Goal: Information Seeking & Learning: Check status

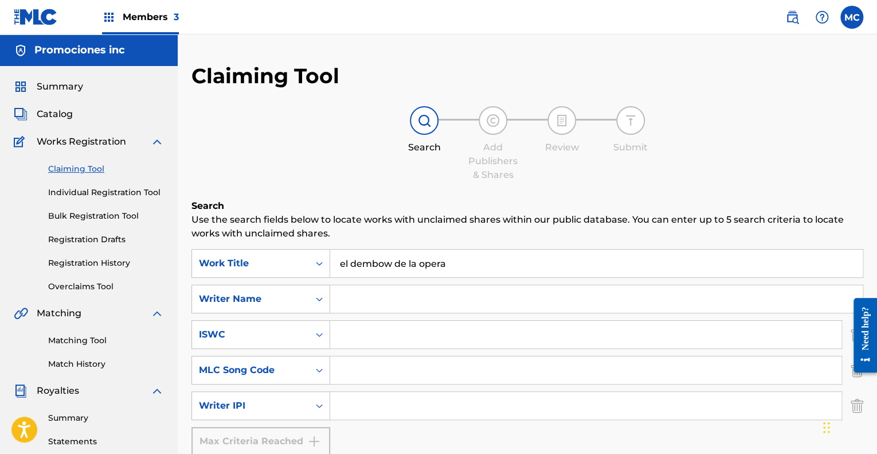
drag, startPoint x: 454, startPoint y: 267, endPoint x: 305, endPoint y: 279, distance: 149.6
click at [306, 277] on div "SearchWithCriteria925d12d1-6e9f-4bea-b4f4-c600a083d538 Work Title el dembow de …" at bounding box center [528, 263] width 672 height 29
click at [348, 340] on input "Search Form" at bounding box center [586, 335] width 512 height 28
paste input "T9297249628"
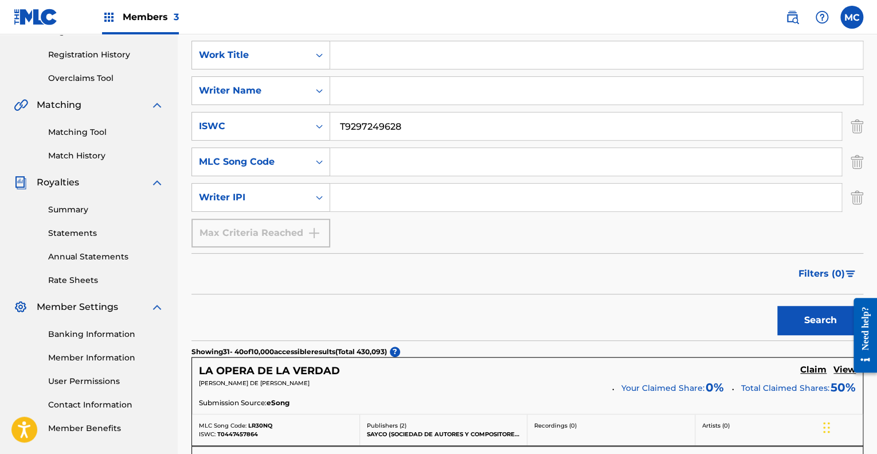
scroll to position [229, 0]
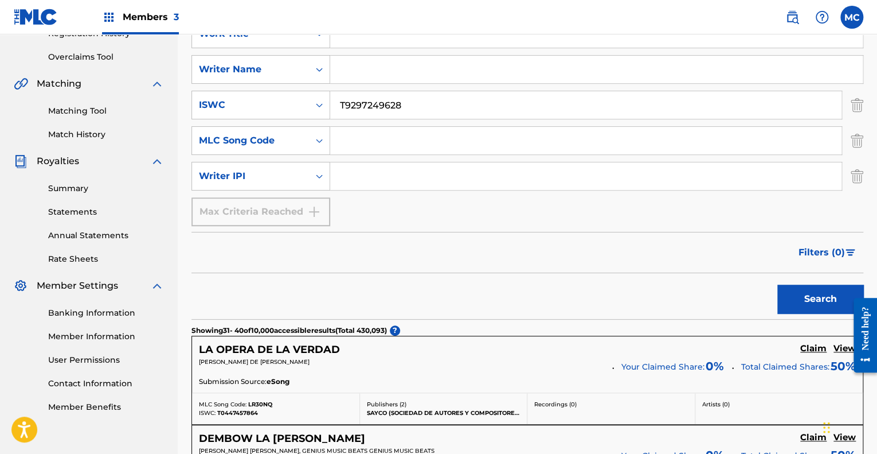
type input "T9297249628"
click at [797, 296] on button "Search" at bounding box center [821, 298] width 86 height 29
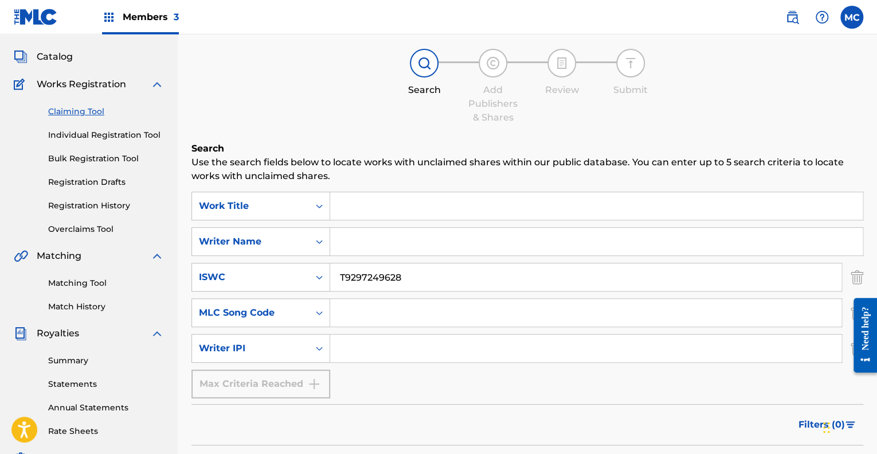
scroll to position [0, 0]
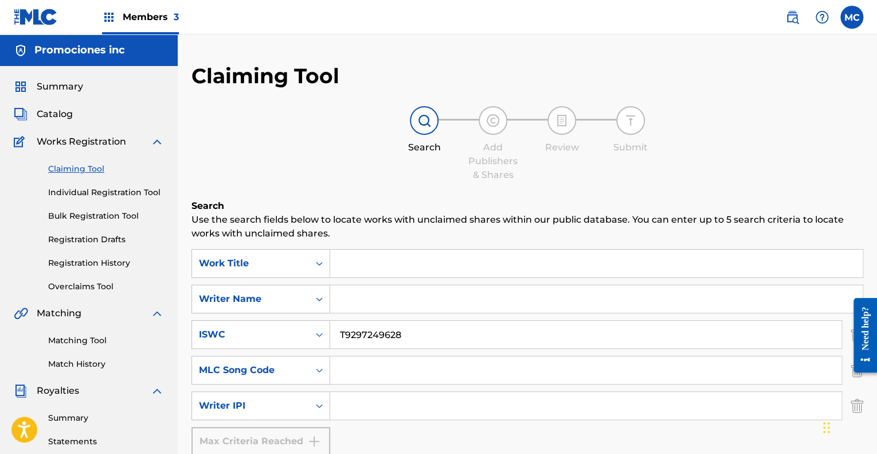
click at [60, 77] on div "Summary Catalog Works Registration Claiming Tool Individual Registration Tool B…" at bounding box center [89, 361] width 178 height 590
click at [57, 82] on span "Summary" at bounding box center [60, 87] width 46 height 14
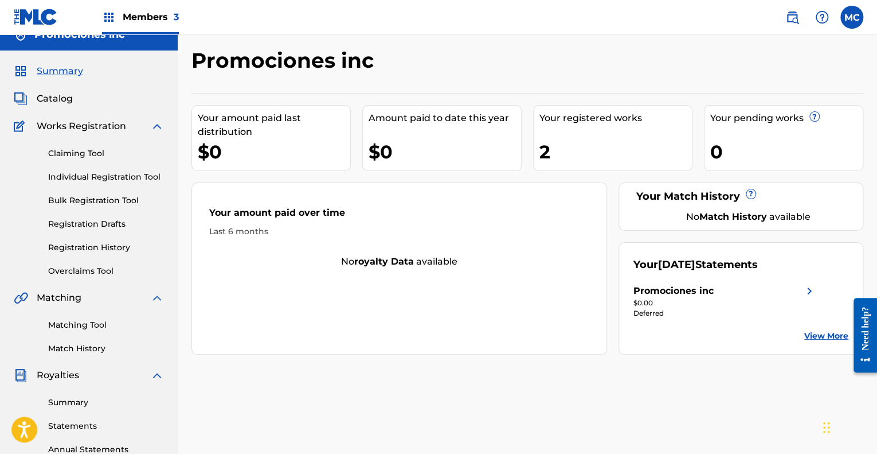
scroll to position [57, 0]
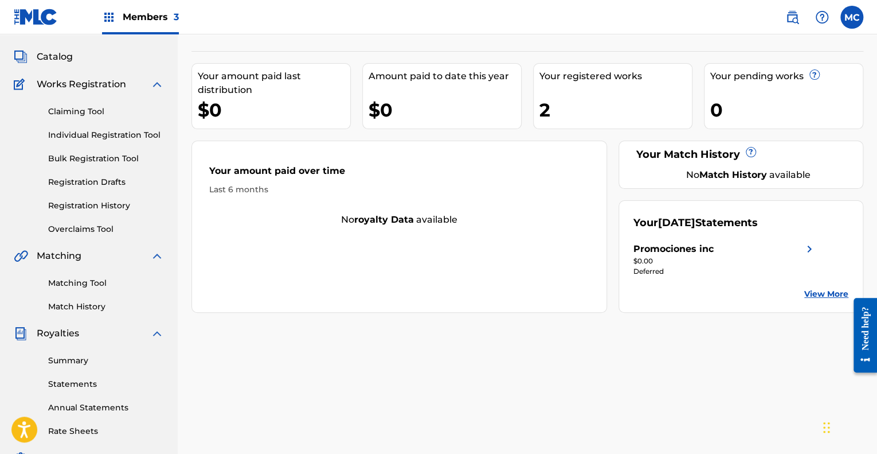
click at [79, 305] on link "Match History" at bounding box center [106, 307] width 116 height 12
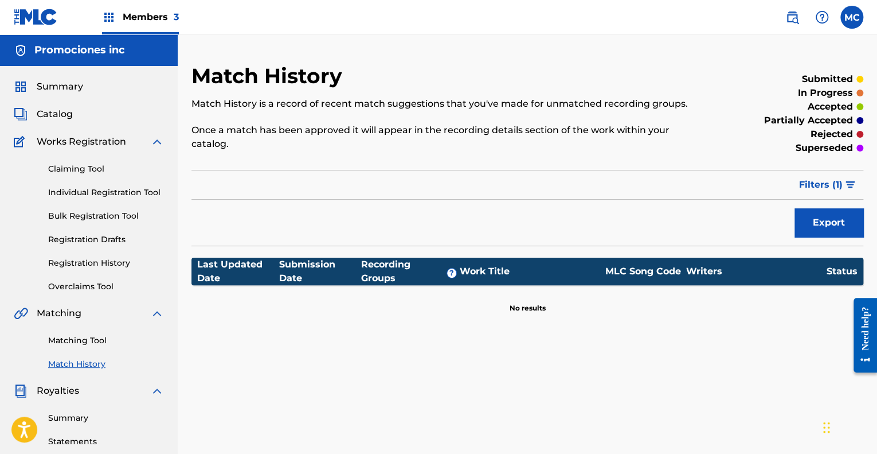
click at [76, 340] on link "Matching Tool" at bounding box center [106, 340] width 116 height 12
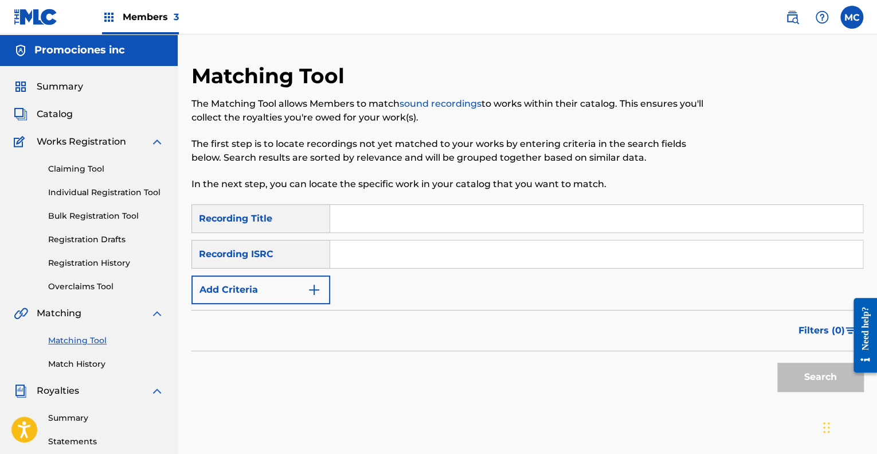
scroll to position [57, 0]
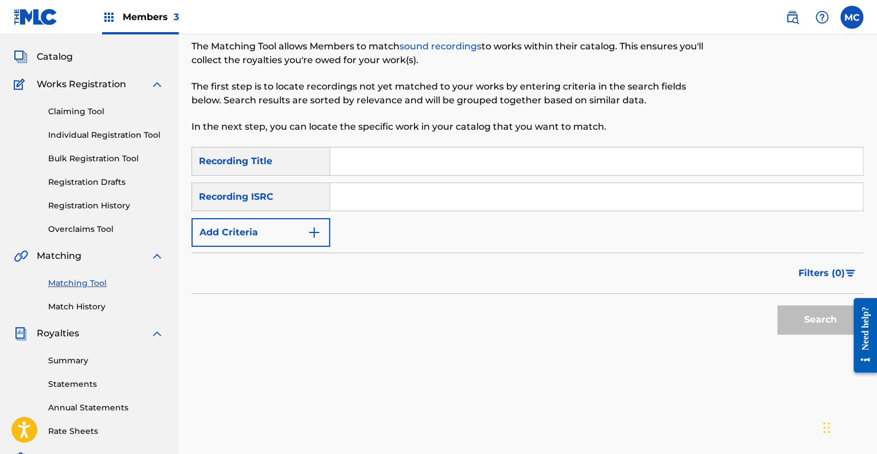
click at [71, 360] on link "Summary" at bounding box center [106, 360] width 116 height 12
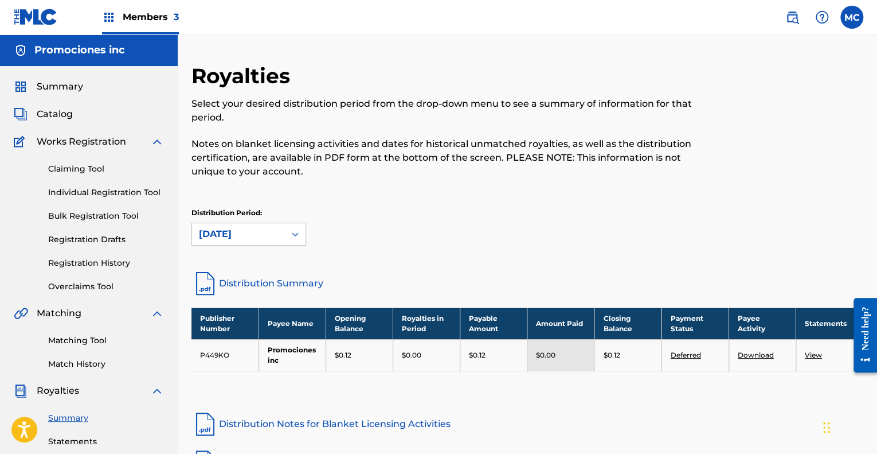
click at [64, 89] on span "Summary" at bounding box center [60, 87] width 46 height 14
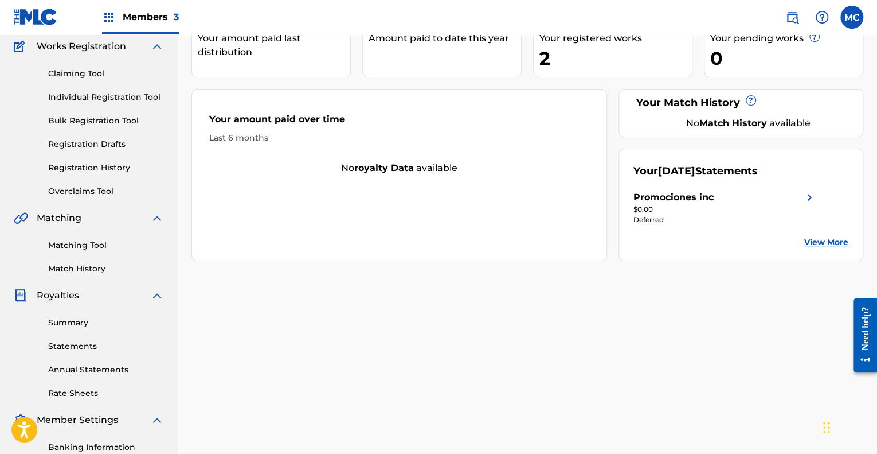
scroll to position [115, 0]
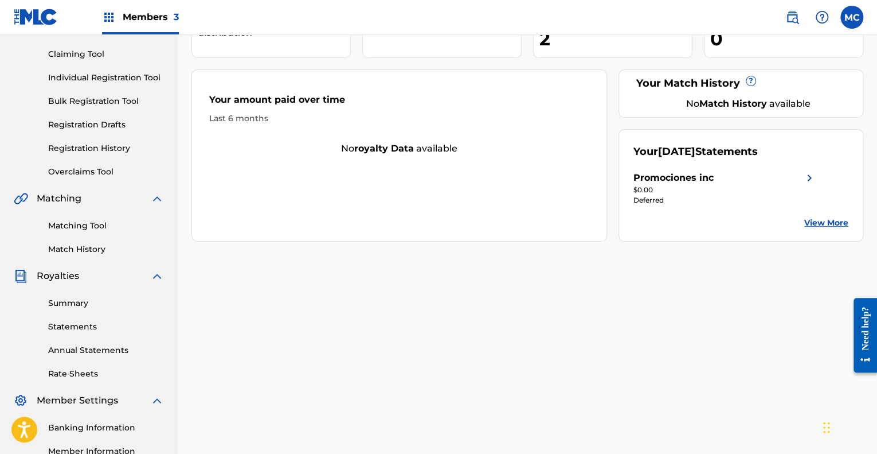
click at [89, 126] on link "Registration Drafts" at bounding box center [106, 125] width 116 height 12
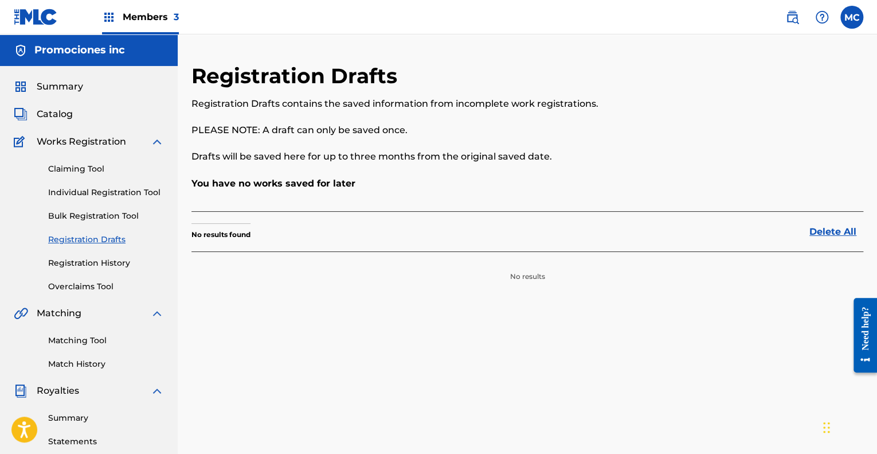
click at [93, 264] on link "Registration History" at bounding box center [106, 263] width 116 height 12
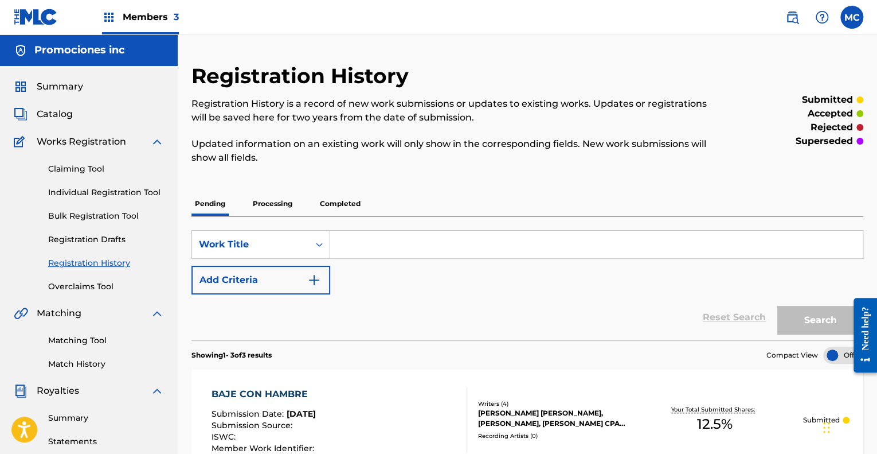
click at [273, 201] on p "Processing" at bounding box center [272, 204] width 46 height 24
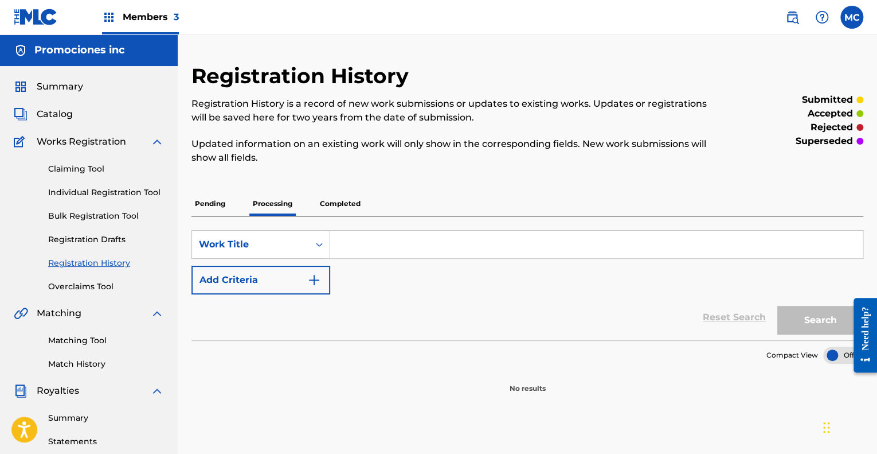
click at [326, 204] on p "Completed" at bounding box center [341, 204] width 48 height 24
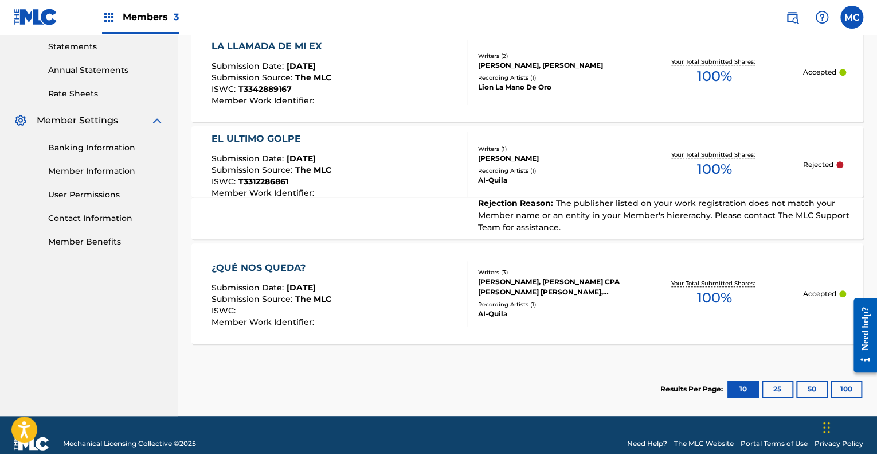
scroll to position [401, 0]
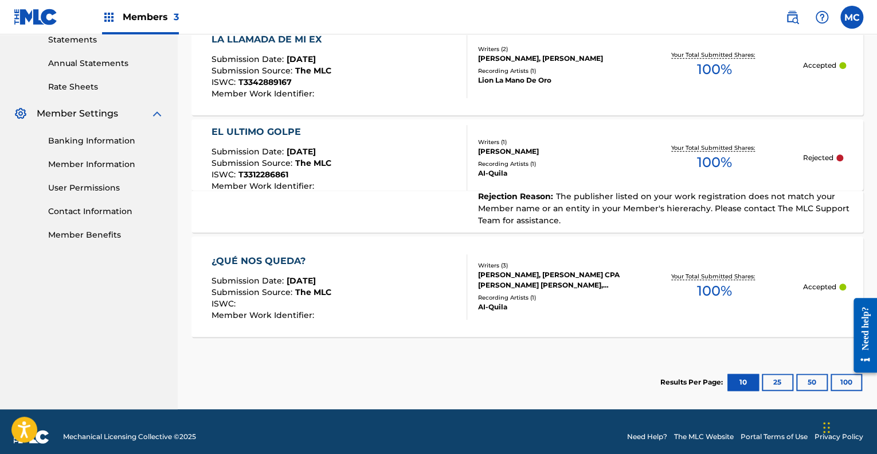
click at [283, 130] on div "EL ULTIMO GOLPE" at bounding box center [272, 132] width 120 height 14
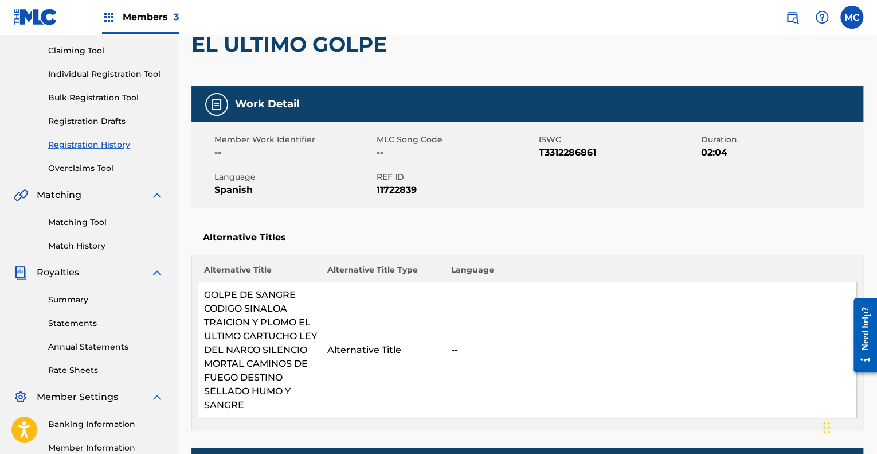
scroll to position [22, 0]
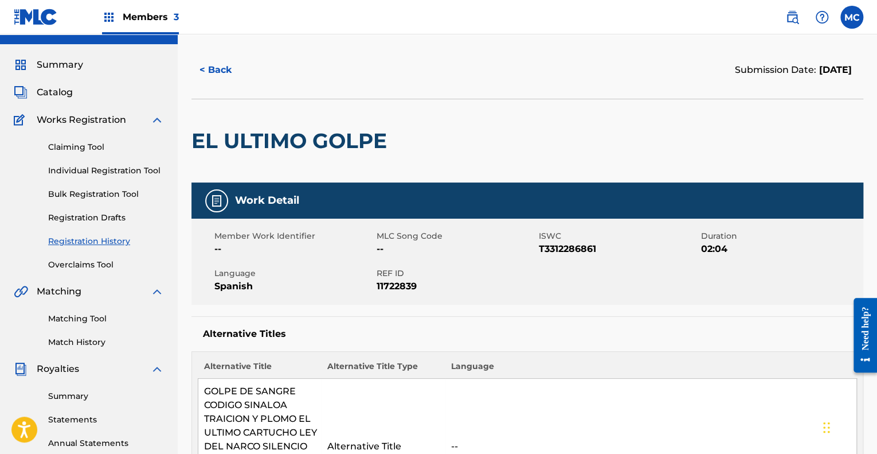
click at [108, 244] on link "Registration History" at bounding box center [106, 241] width 116 height 12
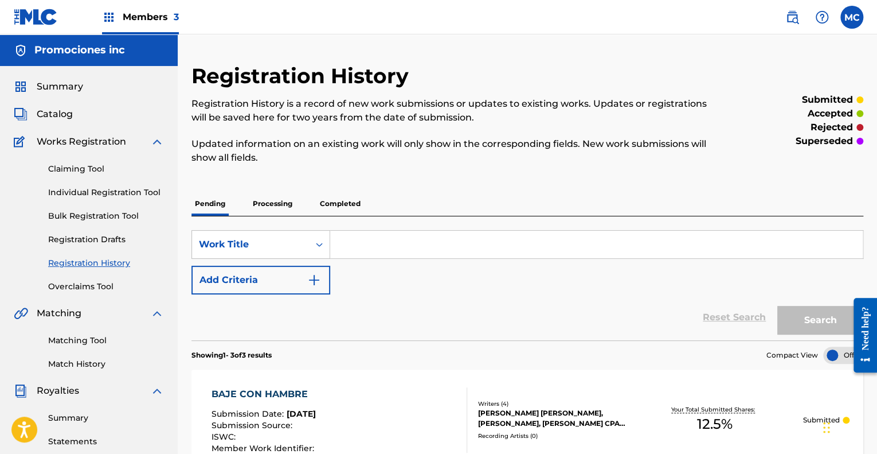
click at [71, 169] on link "Claiming Tool" at bounding box center [106, 169] width 116 height 12
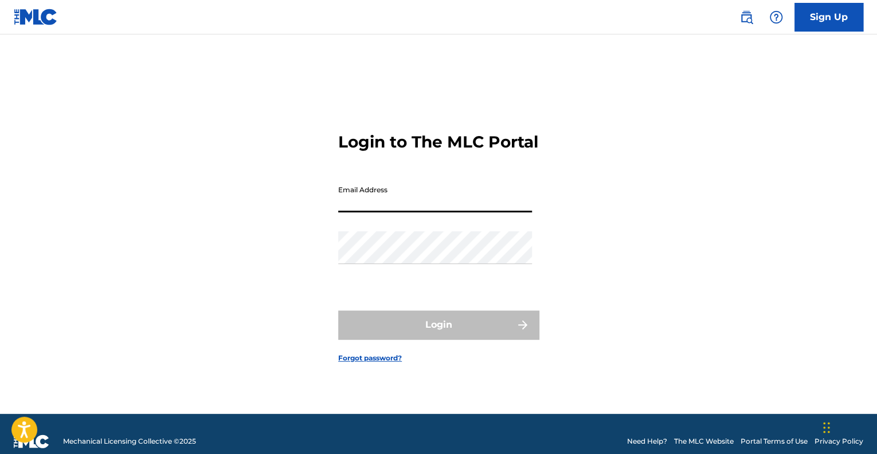
click at [361, 202] on input "Email Address" at bounding box center [435, 196] width 194 height 33
click at [404, 275] on div "Password" at bounding box center [435, 257] width 194 height 52
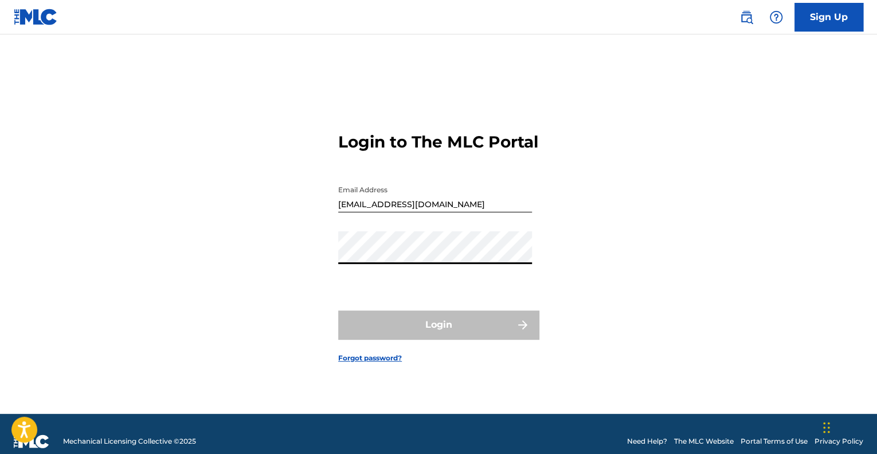
type input "[EMAIL_ADDRESS][DOMAIN_NAME]"
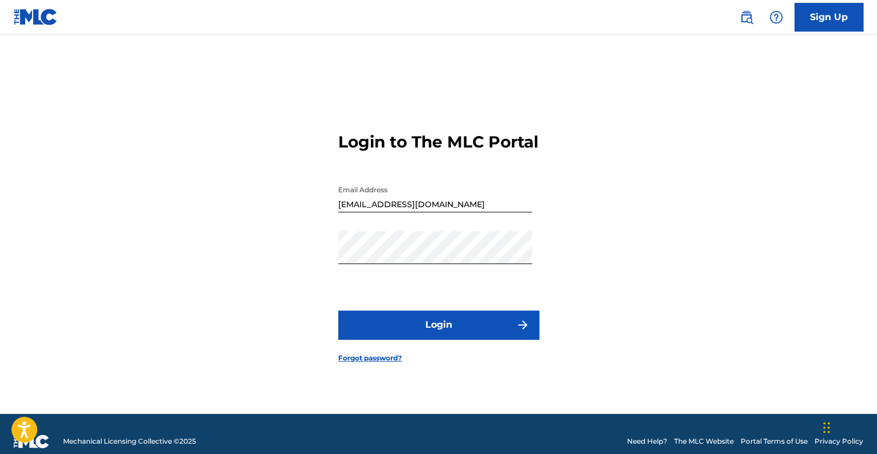
click at [423, 328] on button "Login" at bounding box center [438, 324] width 201 height 29
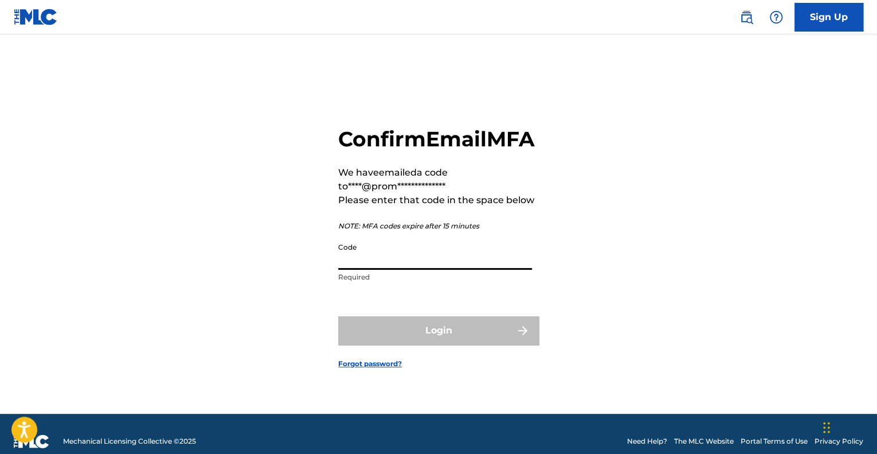
click at [455, 263] on input "Code" at bounding box center [435, 253] width 194 height 33
paste input "036353"
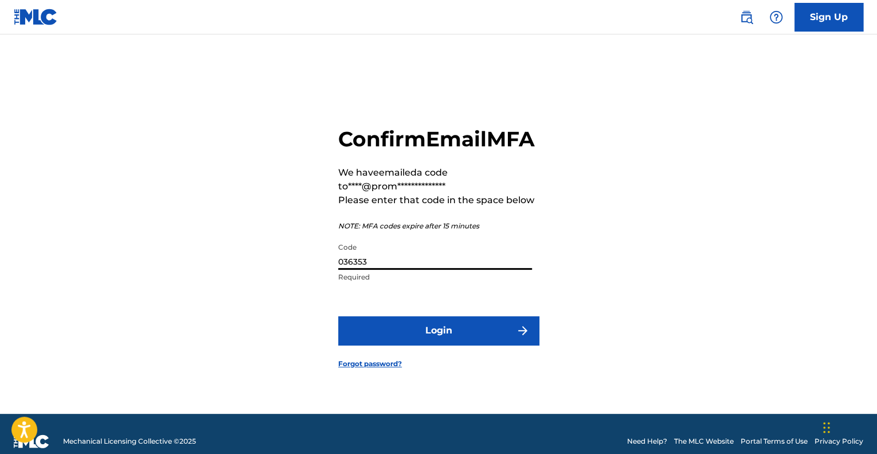
type input "036353"
click at [444, 331] on button "Login" at bounding box center [438, 330] width 201 height 29
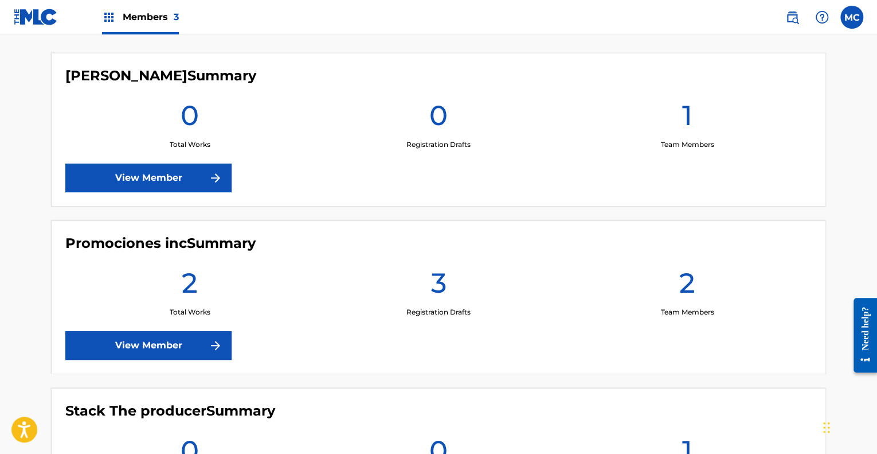
scroll to position [344, 0]
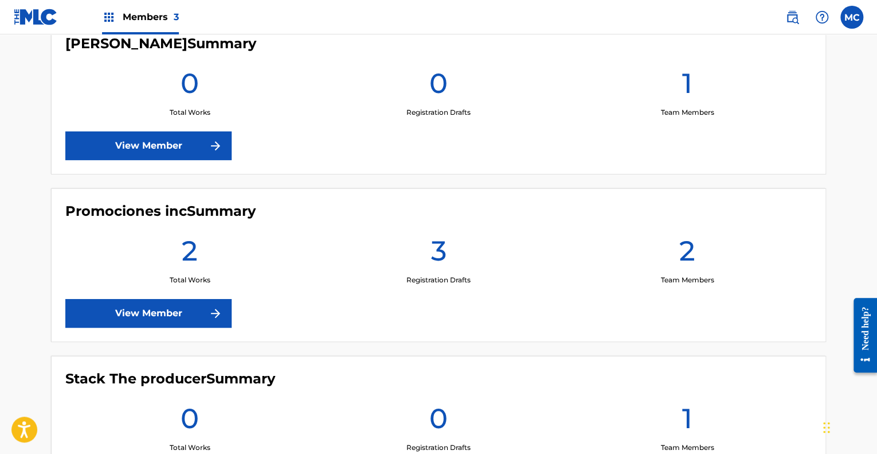
click at [197, 313] on link "View Member" at bounding box center [148, 313] width 166 height 29
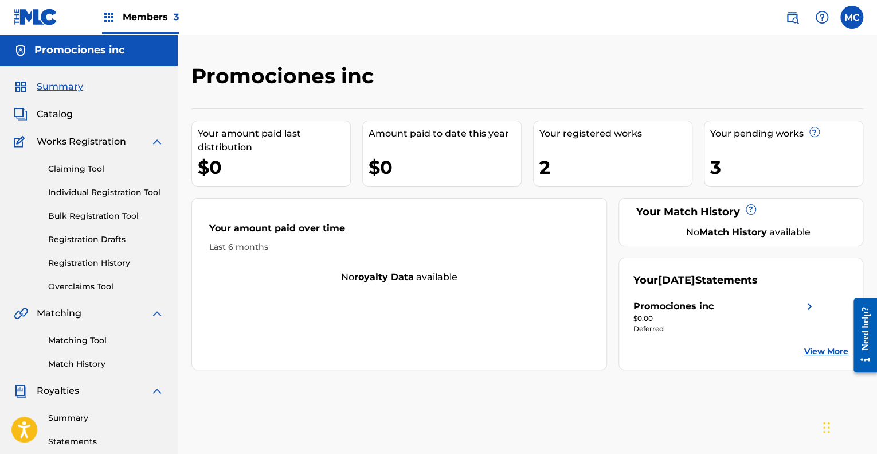
click at [110, 239] on link "Registration Drafts" at bounding box center [106, 239] width 116 height 12
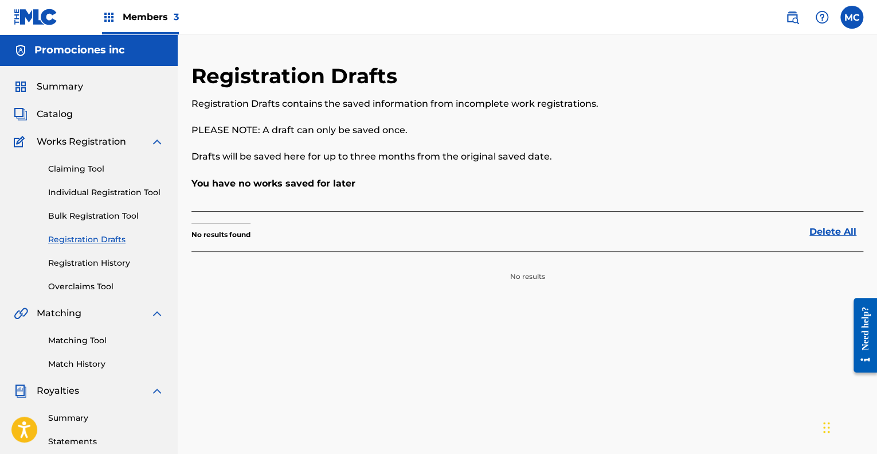
click at [106, 260] on link "Registration History" at bounding box center [106, 263] width 116 height 12
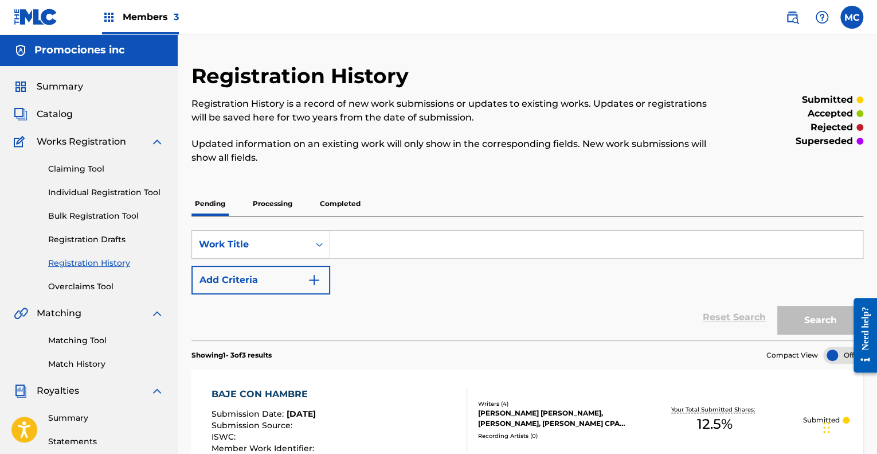
click at [282, 211] on p "Processing" at bounding box center [272, 204] width 46 height 24
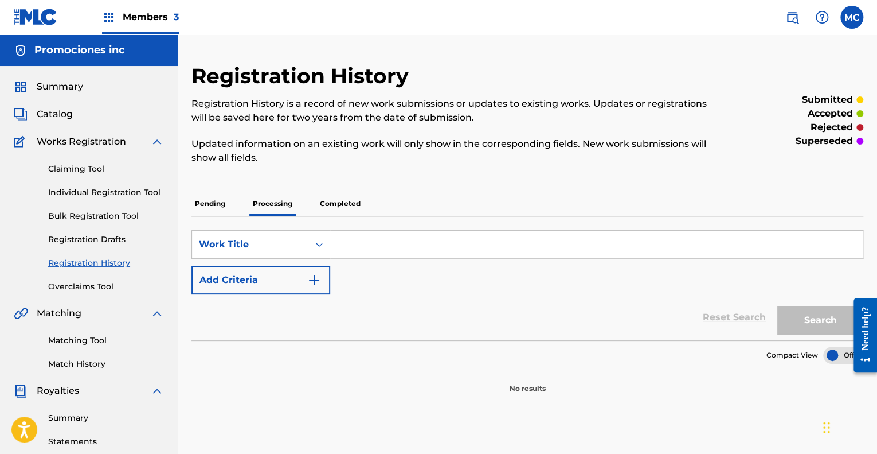
click at [342, 203] on p "Completed" at bounding box center [341, 204] width 48 height 24
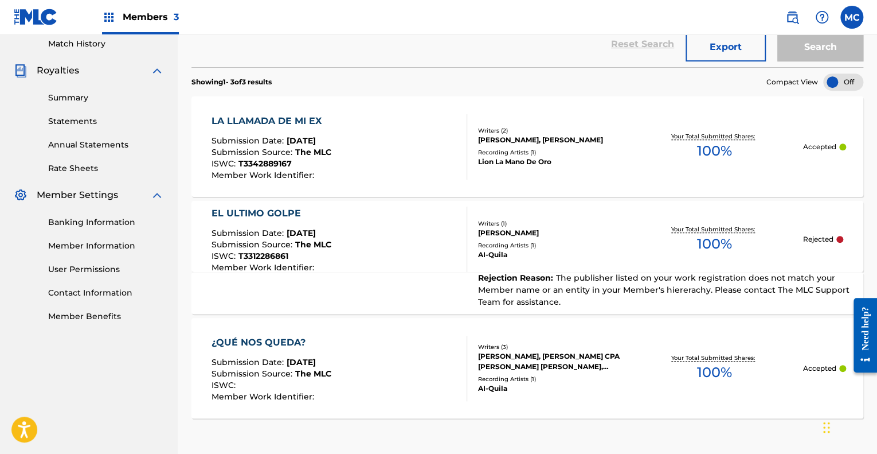
scroll to position [124, 0]
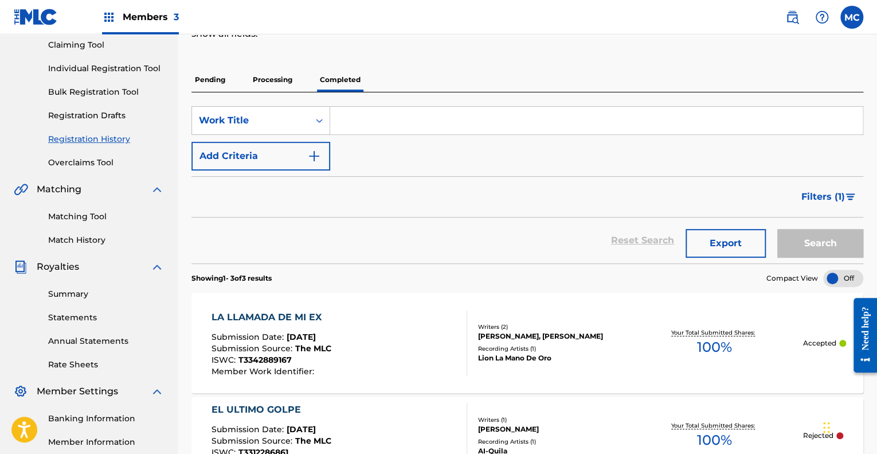
click at [85, 220] on link "Matching Tool" at bounding box center [106, 216] width 116 height 12
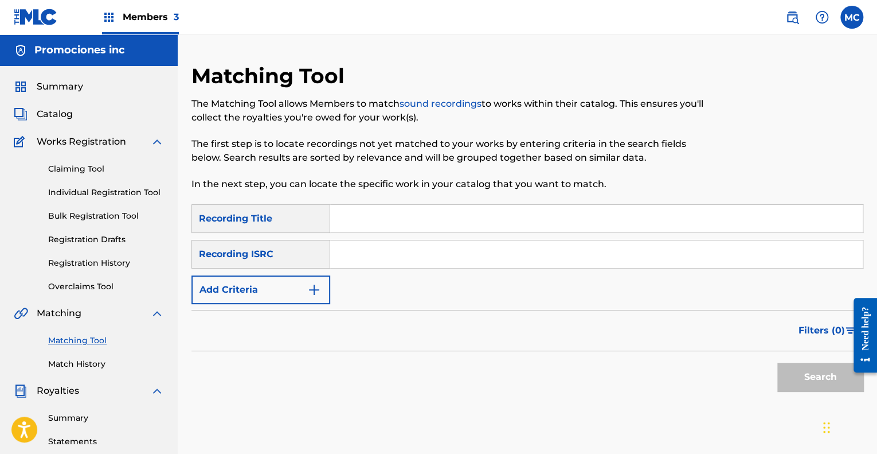
click at [89, 172] on link "Claiming Tool" at bounding box center [106, 169] width 116 height 12
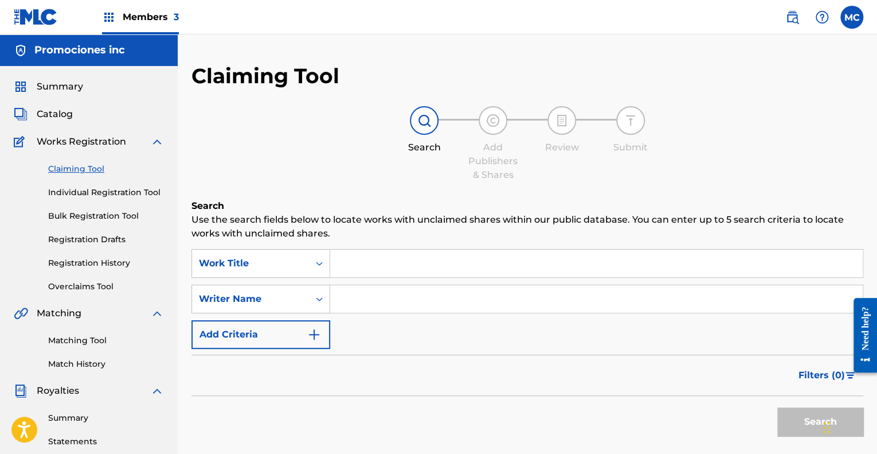
click at [405, 280] on div "SearchWithCriteria9c4dfc8c-689d-44a6-854f-b33b9533e861 Work Title SearchWithCri…" at bounding box center [528, 299] width 672 height 100
click at [406, 272] on input "Search Form" at bounding box center [596, 263] width 533 height 28
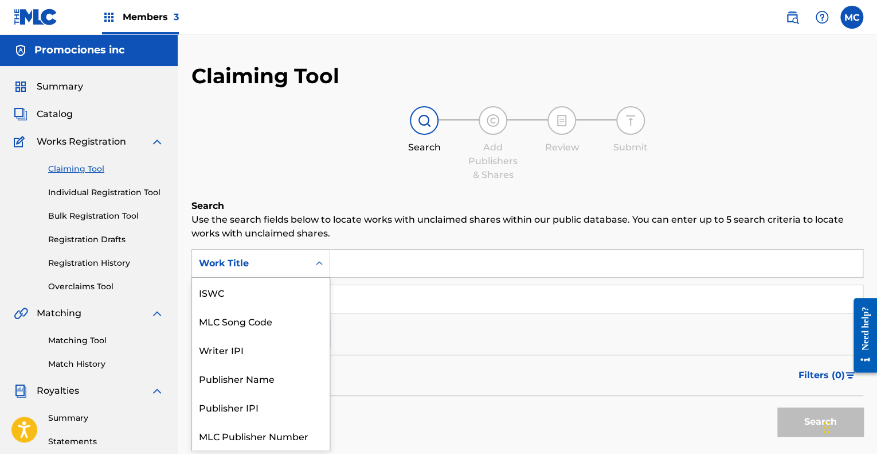
click at [275, 269] on div "Work Title" at bounding box center [250, 263] width 103 height 14
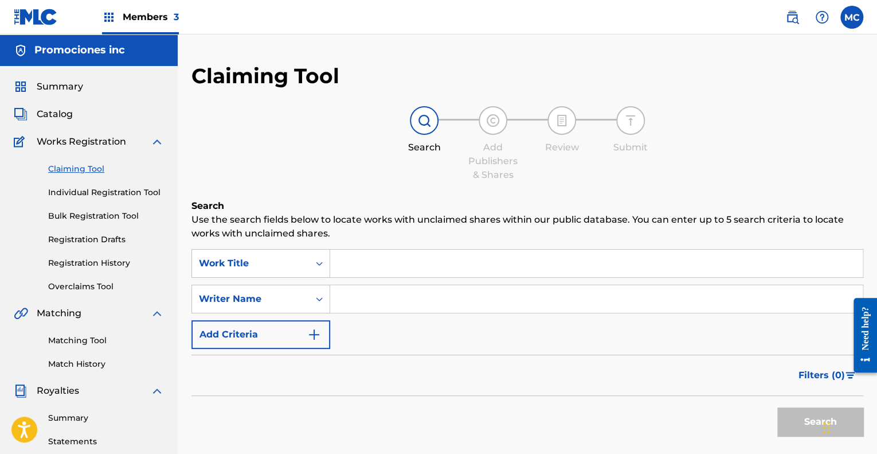
click at [367, 302] on input "Search Form" at bounding box center [596, 299] width 533 height 28
type input "[PERSON_NAME]"
click at [810, 424] on button "Search" at bounding box center [821, 421] width 86 height 29
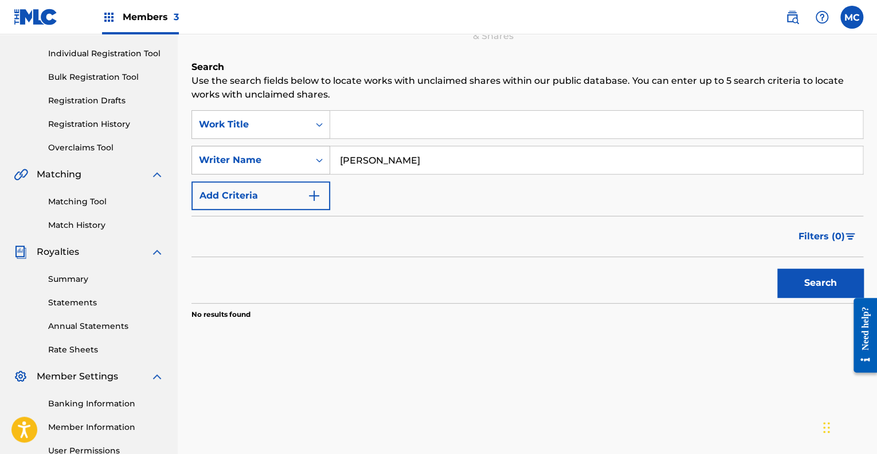
scroll to position [57, 0]
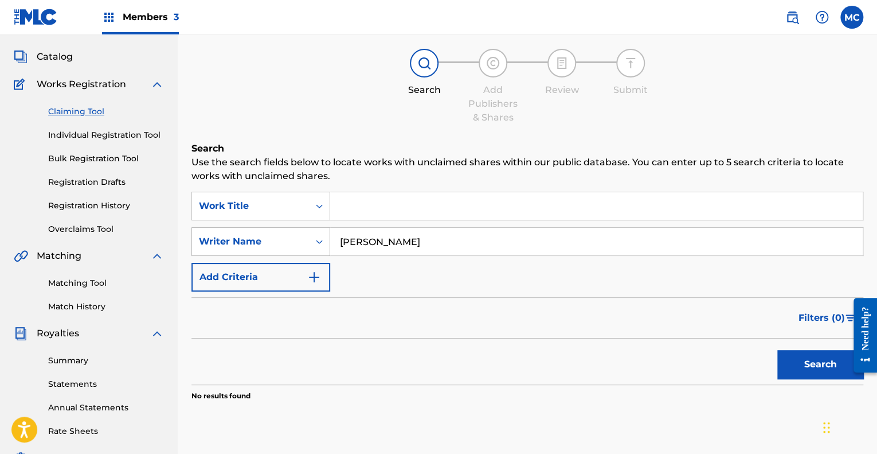
drag, startPoint x: 433, startPoint y: 245, endPoint x: 312, endPoint y: 245, distance: 121.0
click at [312, 245] on div "SearchWithCriteria5a08bd86-8cca-4c23-a788-41cd013baac0 Writer Name [PERSON_NAME]" at bounding box center [528, 241] width 672 height 29
click at [313, 272] on img "Search Form" at bounding box center [314, 277] width 14 height 14
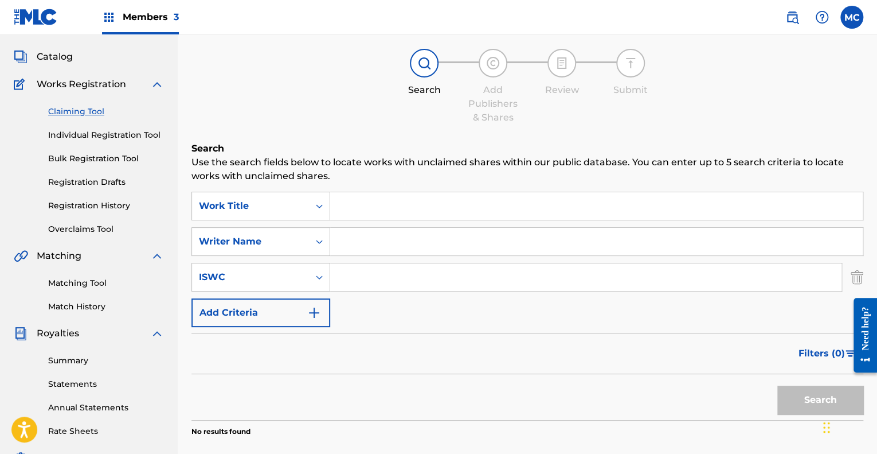
click at [310, 317] on img "Search Form" at bounding box center [314, 313] width 14 height 14
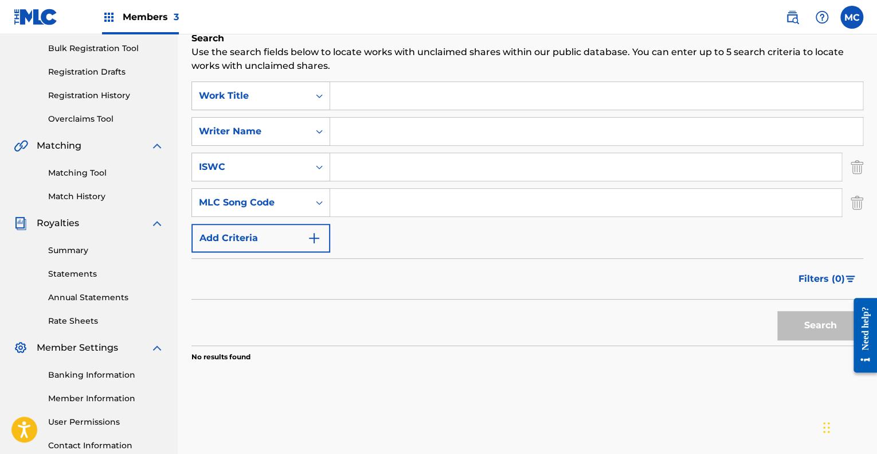
scroll to position [172, 0]
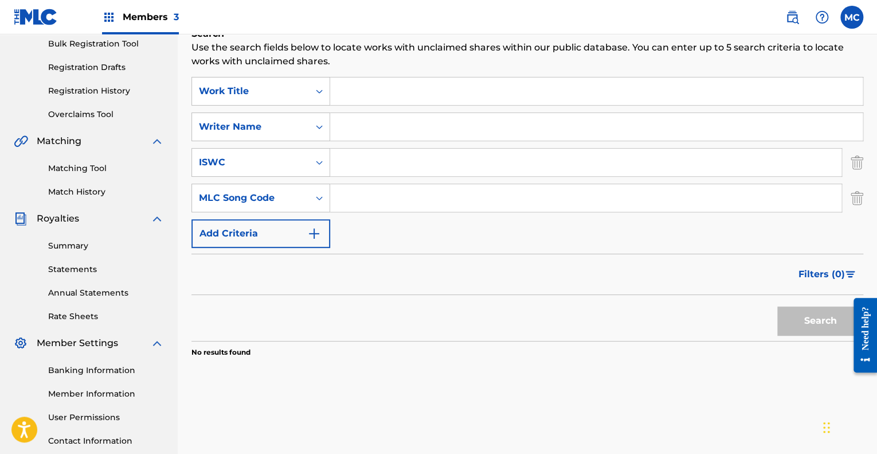
click at [288, 239] on button "Add Criteria" at bounding box center [261, 233] width 139 height 29
